Goal: Task Accomplishment & Management: Use online tool/utility

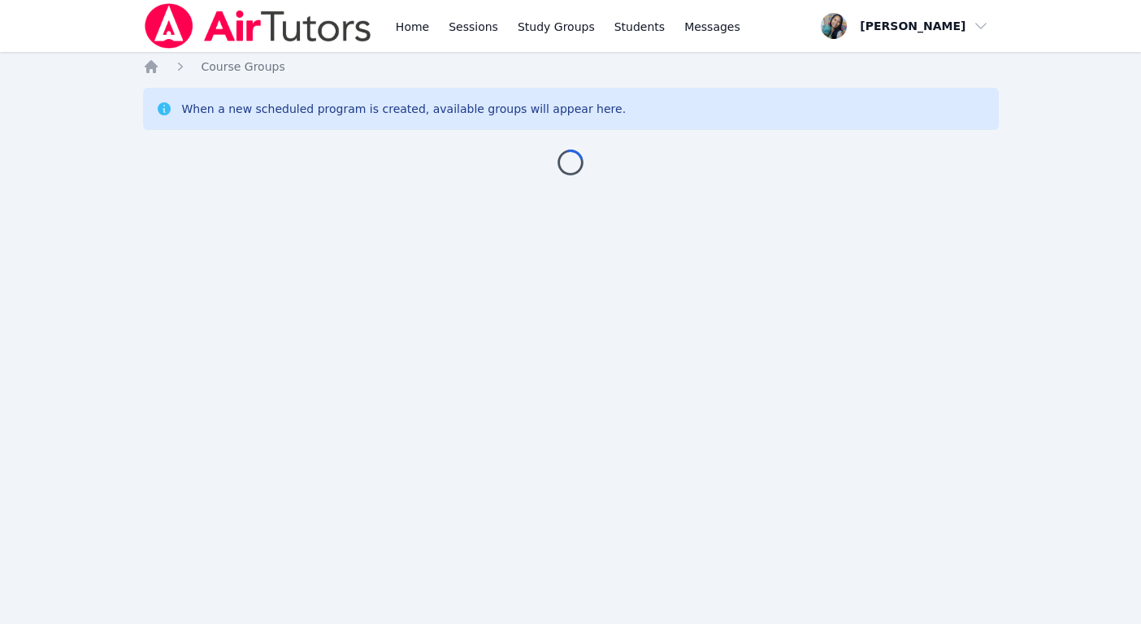
click at [908, 344] on div "Home Sessions Study Groups Students Messages Open user menu Sokha Lee Open main…" at bounding box center [570, 312] width 1141 height 624
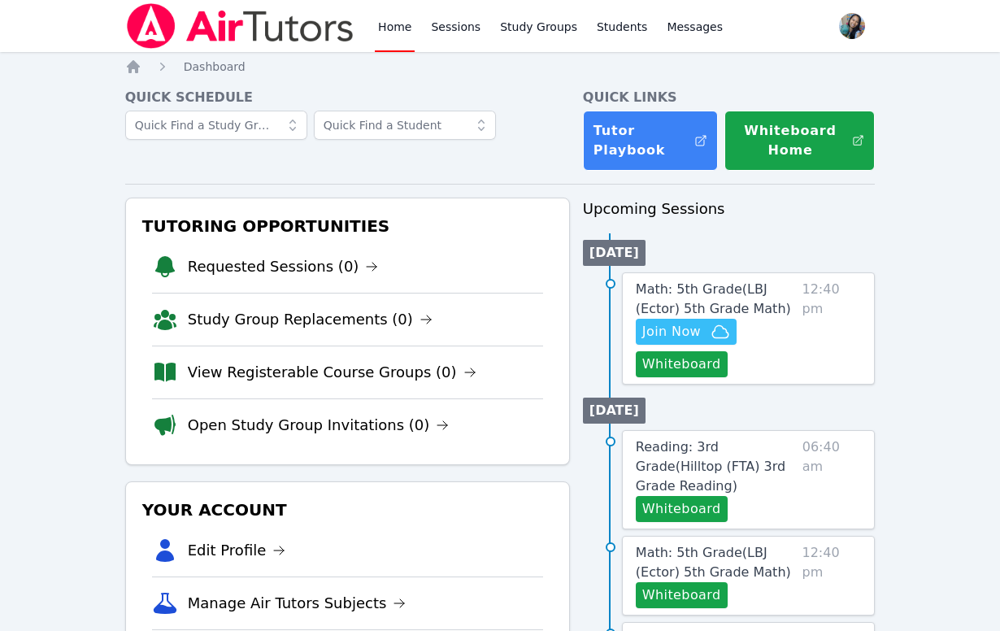
click at [662, 378] on div "Math: 5th Grade ( LBJ (Ector) 5th Grade Math ) Hidden Join Now Whiteboard 12:40…" at bounding box center [748, 328] width 253 height 112
click at [673, 371] on button "Whiteboard" at bounding box center [682, 364] width 92 height 26
click at [666, 335] on span "Join Now" at bounding box center [671, 332] width 59 height 20
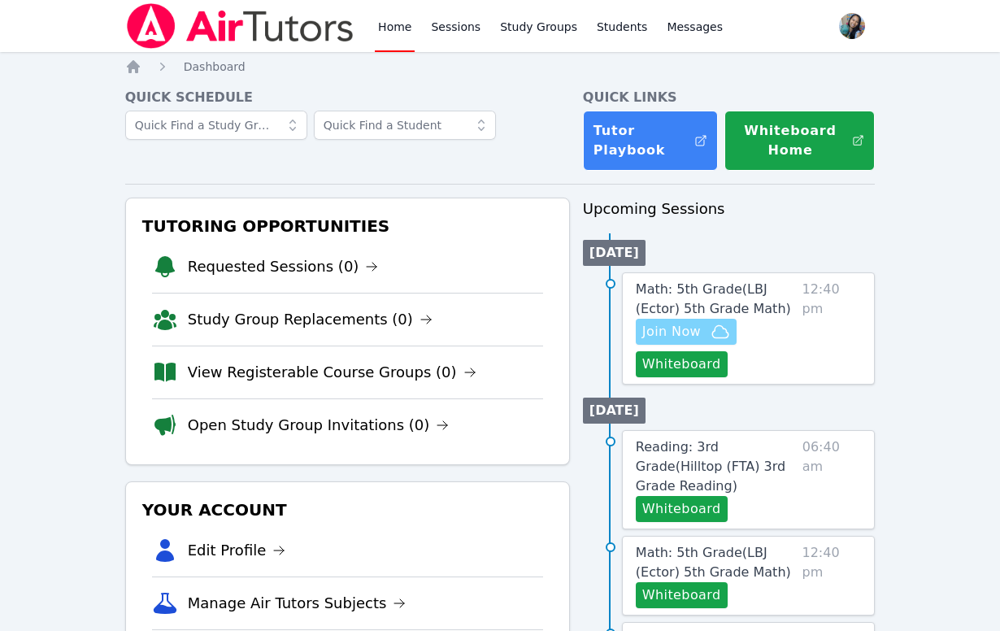
click at [701, 328] on span "Join Now" at bounding box center [686, 332] width 88 height 20
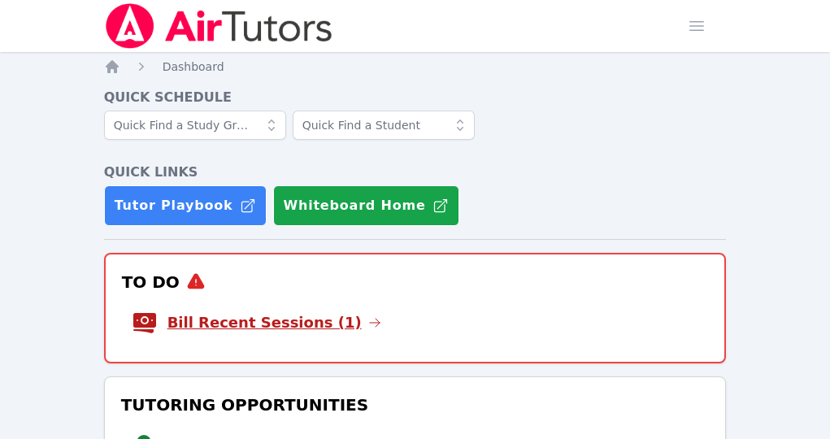
click at [282, 311] on link "Bill Recent Sessions (1)" at bounding box center [274, 322] width 214 height 23
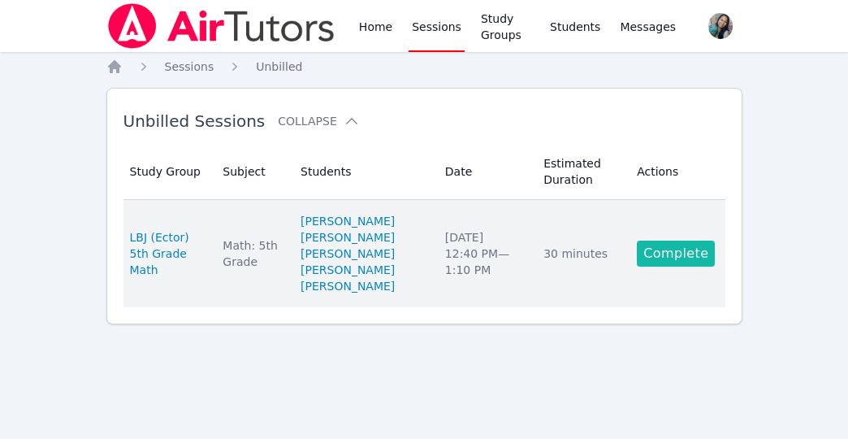
click at [695, 245] on link "Complete" at bounding box center [676, 254] width 78 height 26
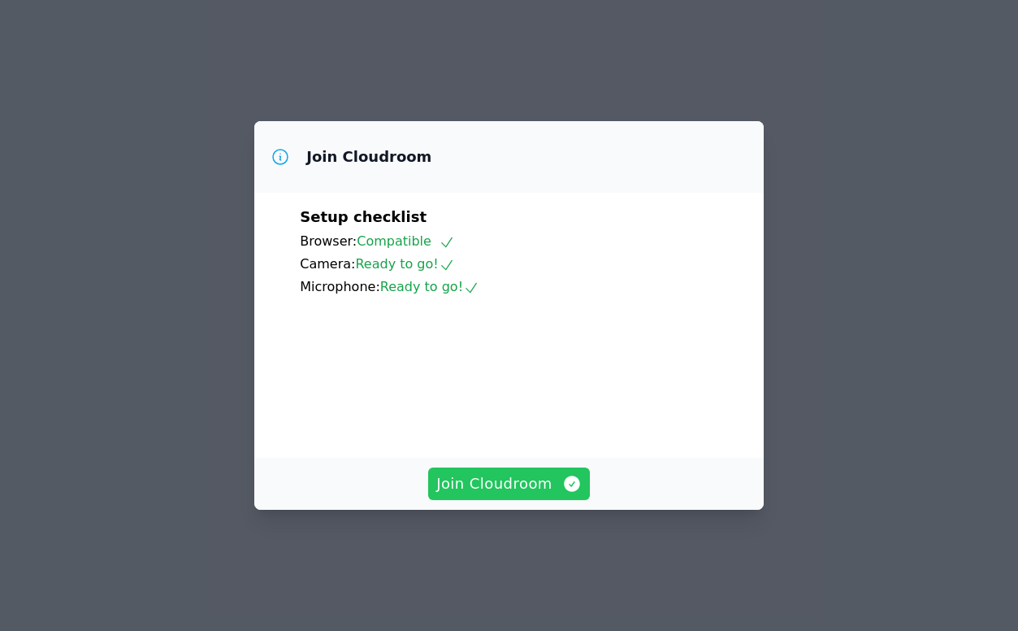
click at [487, 495] on span "Join Cloudroom" at bounding box center [508, 483] width 145 height 23
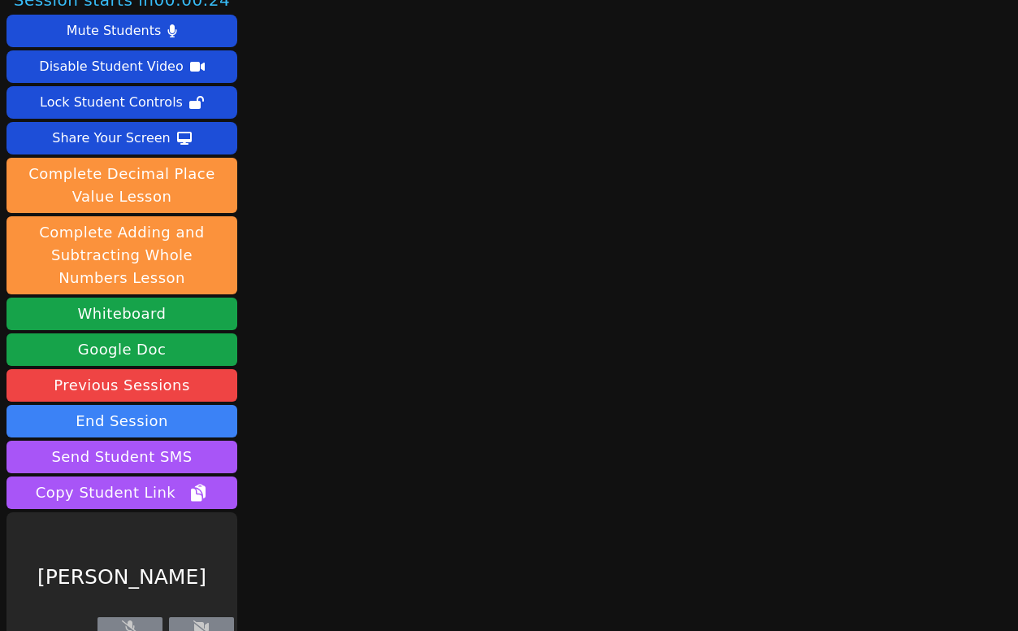
scroll to position [36, 0]
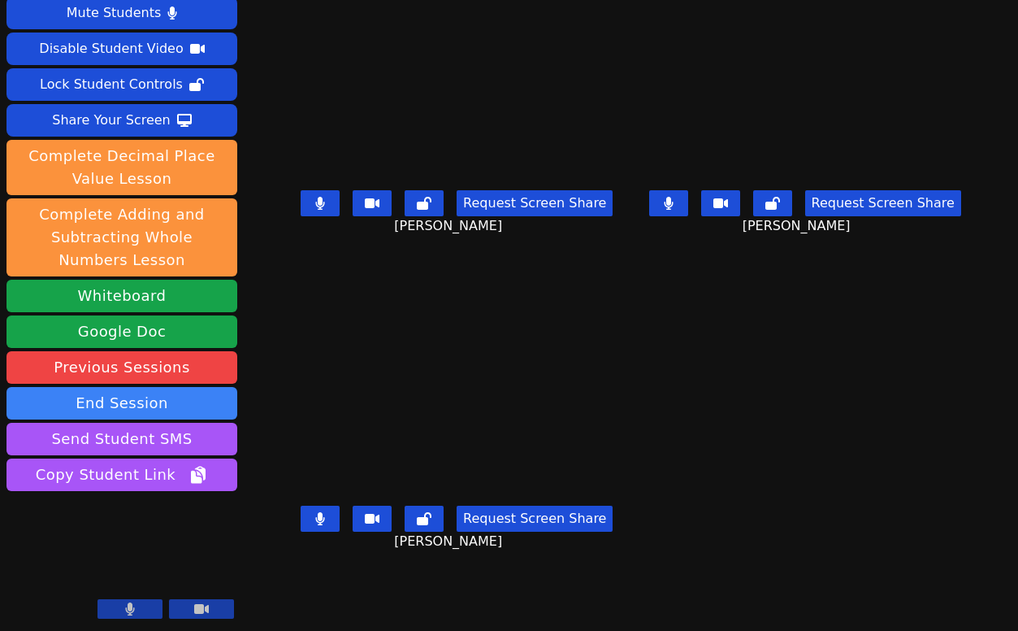
click at [141, 599] on button at bounding box center [130, 609] width 65 height 20
click at [783, 558] on main "Aaliyah Trevino Request Screen Share Aaliyah Trevino Brandon Malvaez Request Sc…" at bounding box center [630, 279] width 683 height 631
click at [137, 599] on button at bounding box center [130, 609] width 65 height 20
click at [729, 439] on main "Aaliyah Trevino Request Screen Share Aaliyah Trevino Brandon Malvaez Request Sc…" at bounding box center [630, 279] width 683 height 631
